Goal: Information Seeking & Learning: Learn about a topic

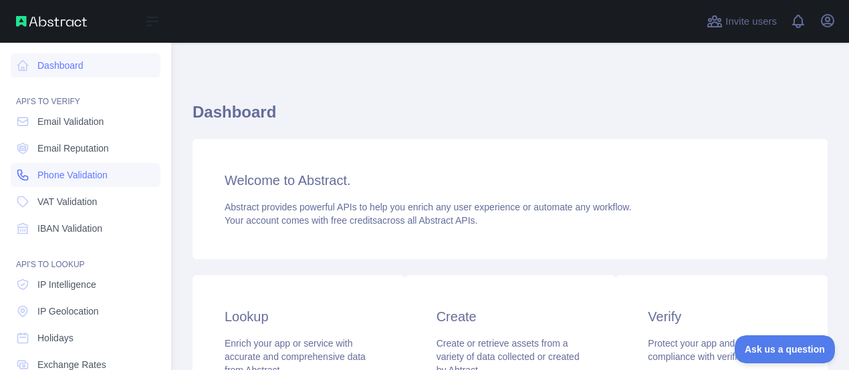
click at [69, 172] on span "Phone Validation" at bounding box center [72, 174] width 70 height 13
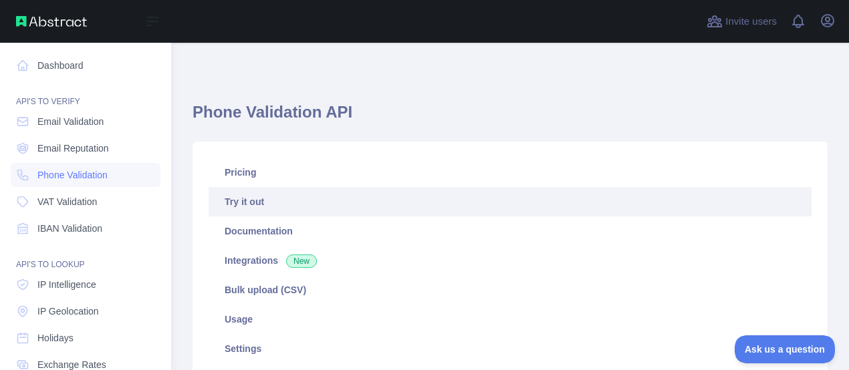
type textarea "**********"
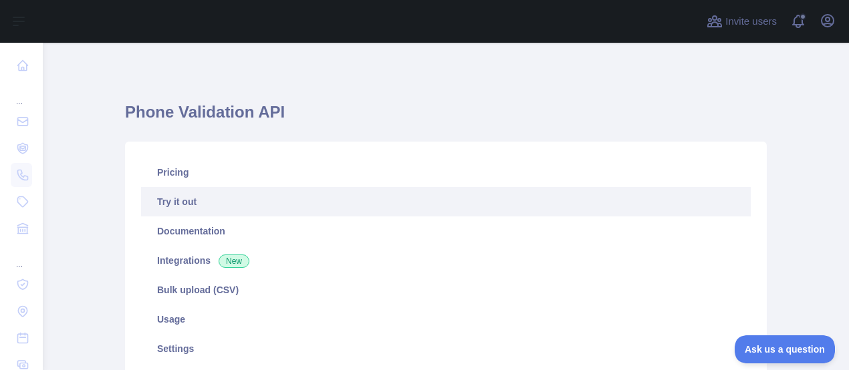
click at [195, 204] on link "Try it out" at bounding box center [445, 201] width 609 height 29
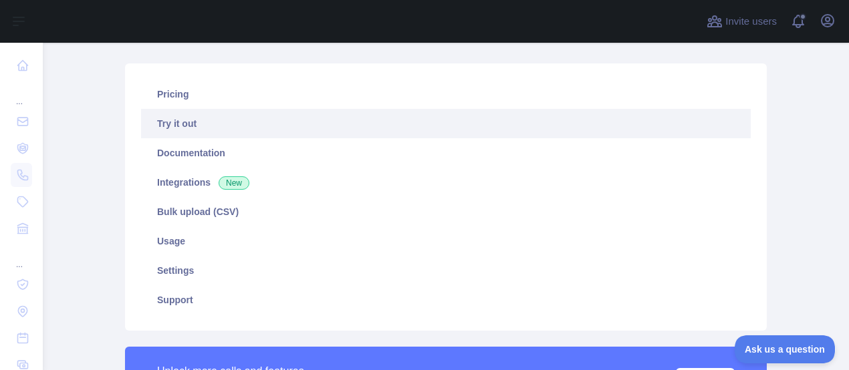
scroll to position [388, 0]
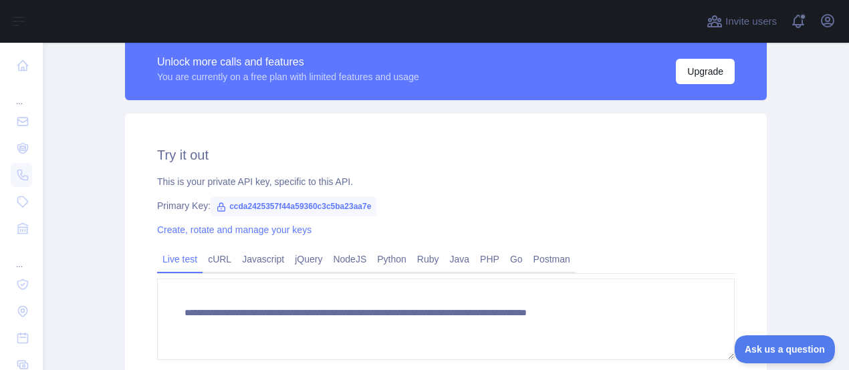
click at [237, 208] on span "ccda2425357f44a59360c3c5ba23aa7e" at bounding box center [293, 206] width 166 height 20
copy span "ccda2425357f44a59360c3c5ba23aa7e"
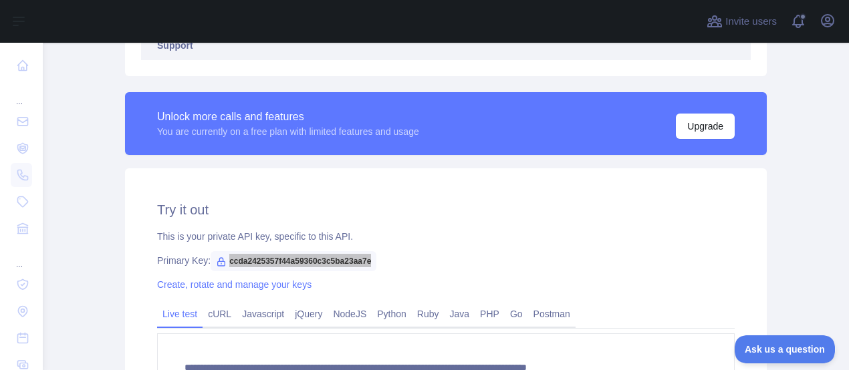
scroll to position [548, 0]
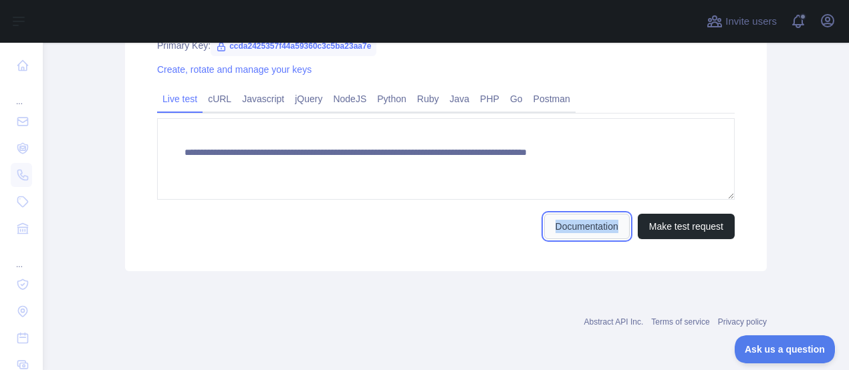
click at [586, 219] on link "Documentation" at bounding box center [587, 226] width 86 height 25
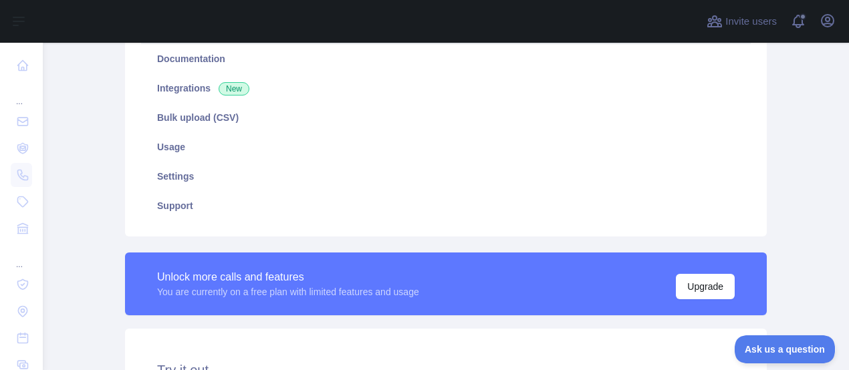
scroll to position [410, 0]
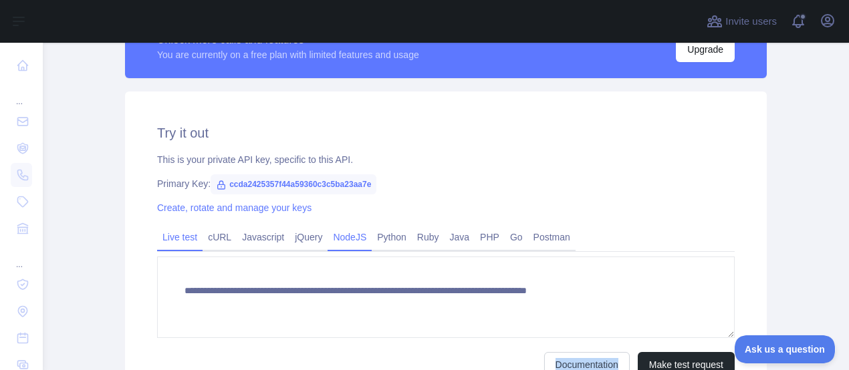
click at [357, 237] on link "NodeJS" at bounding box center [349, 237] width 44 height 21
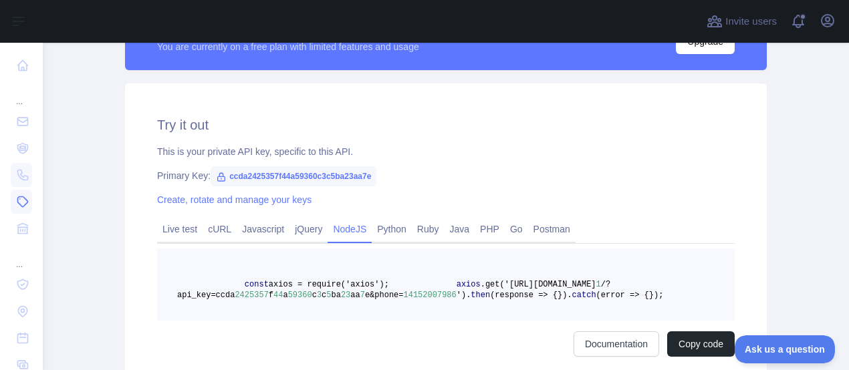
scroll to position [408, 0]
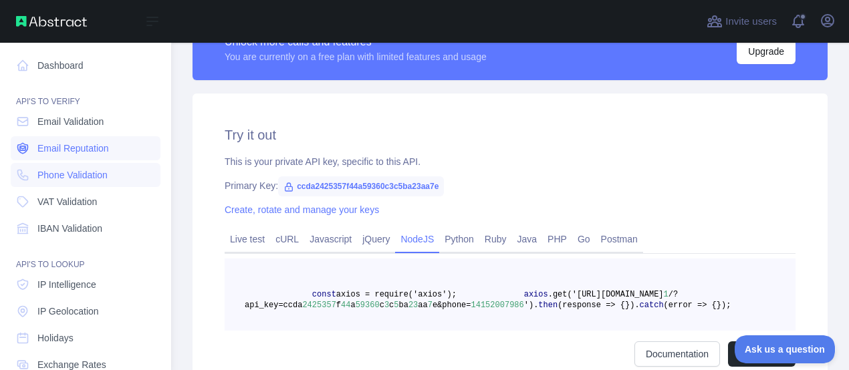
click at [73, 148] on span "Email Reputation" at bounding box center [72, 148] width 71 height 13
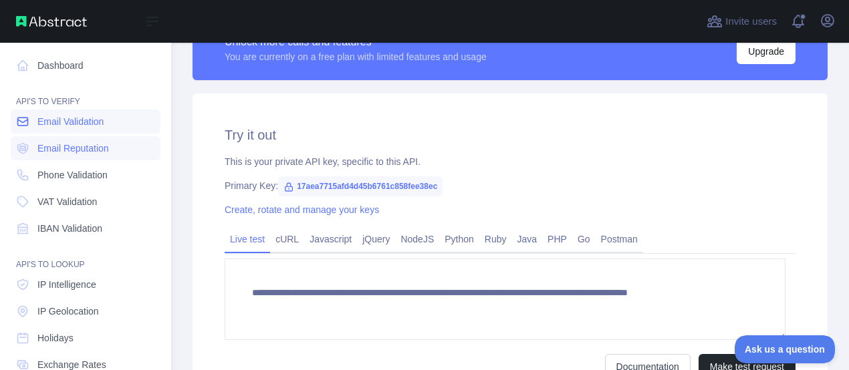
click at [69, 124] on span "Email Validation" at bounding box center [70, 121] width 66 height 13
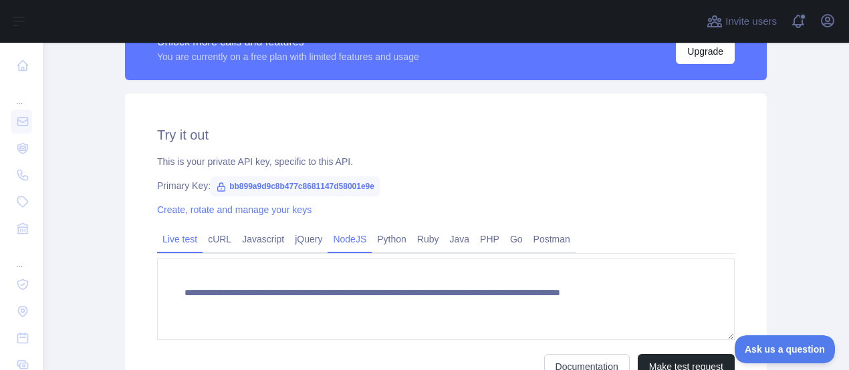
click at [345, 243] on link "NodeJS" at bounding box center [349, 239] width 44 height 21
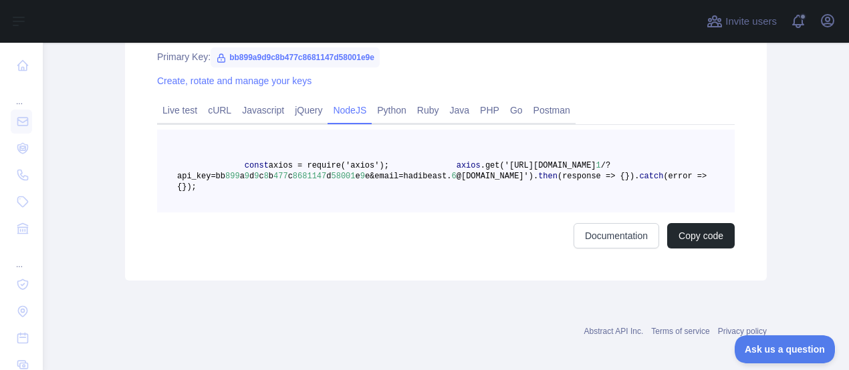
scroll to position [547, 0]
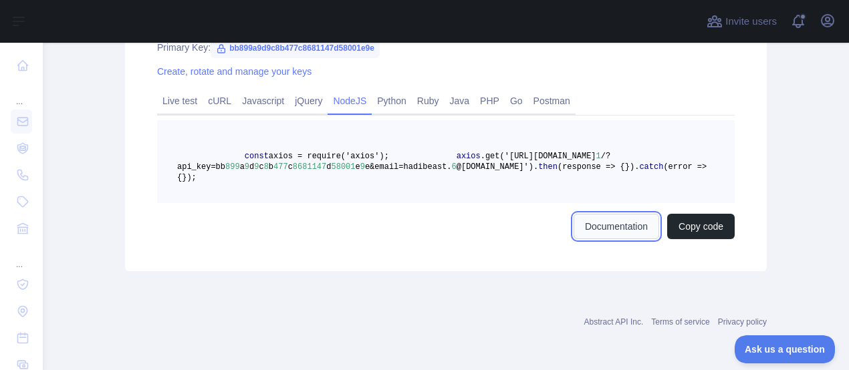
click at [601, 239] on link "Documentation" at bounding box center [616, 226] width 86 height 25
